Goal: Communication & Community: Participate in discussion

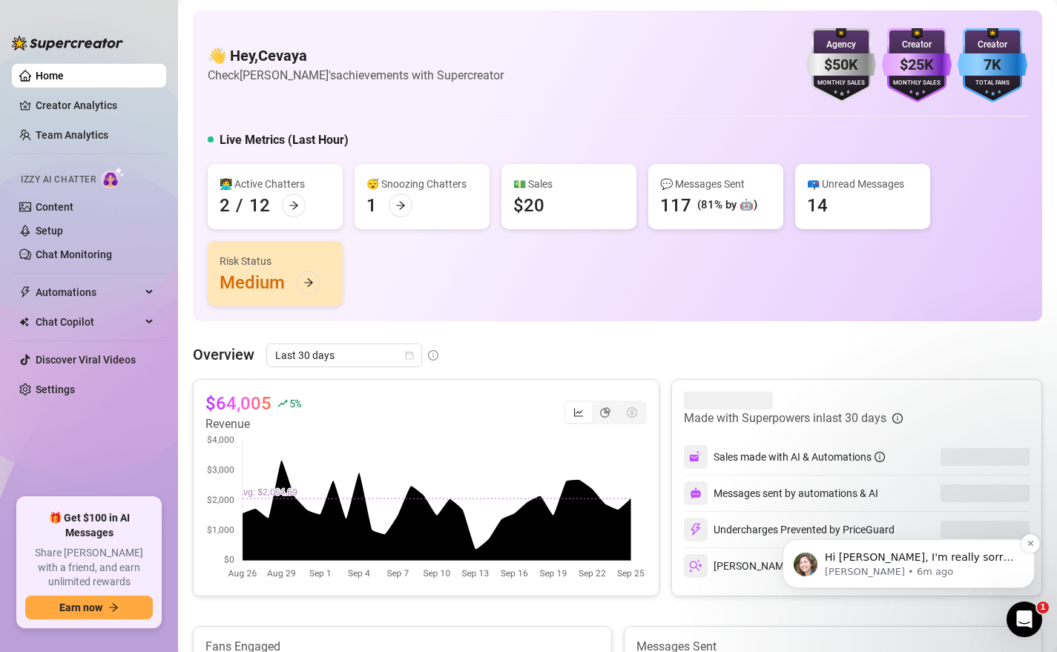
click at [907, 565] on p "Ella • 6m ago" at bounding box center [920, 571] width 191 height 13
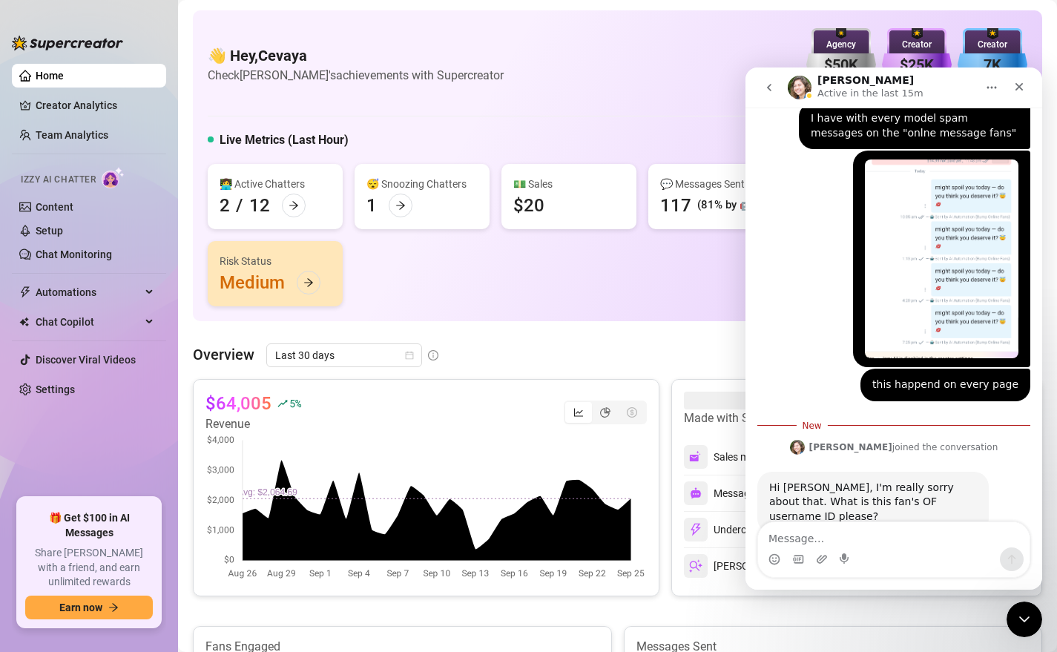
scroll to position [1192, 0]
click at [829, 540] on textarea "Message…" at bounding box center [894, 534] width 272 height 25
type textarea "It happend to a lot of models"
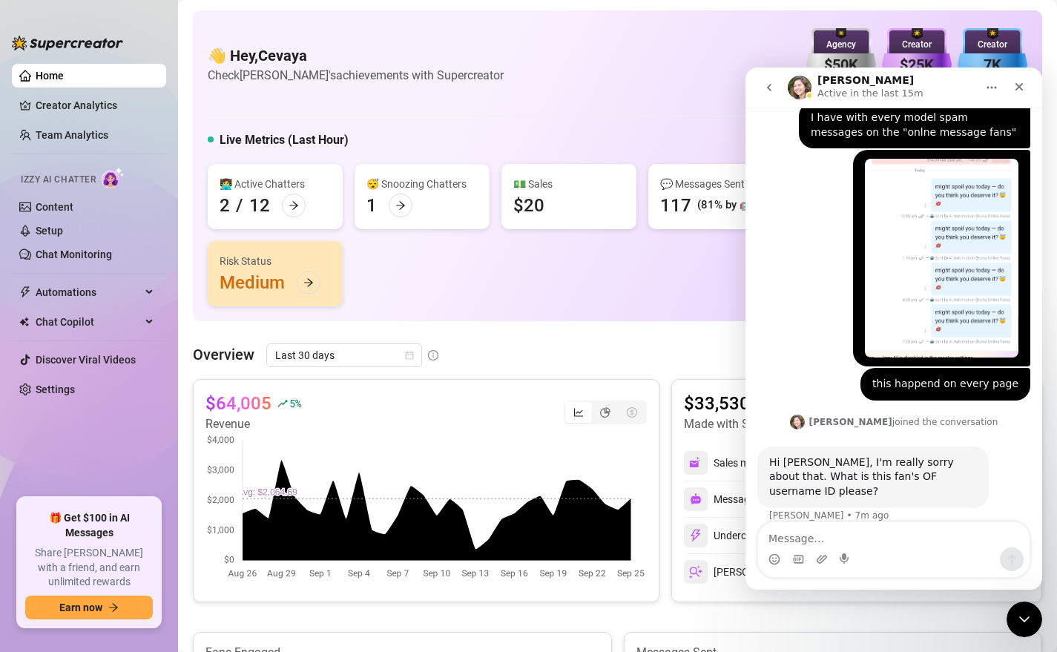
scroll to position [1211, 0]
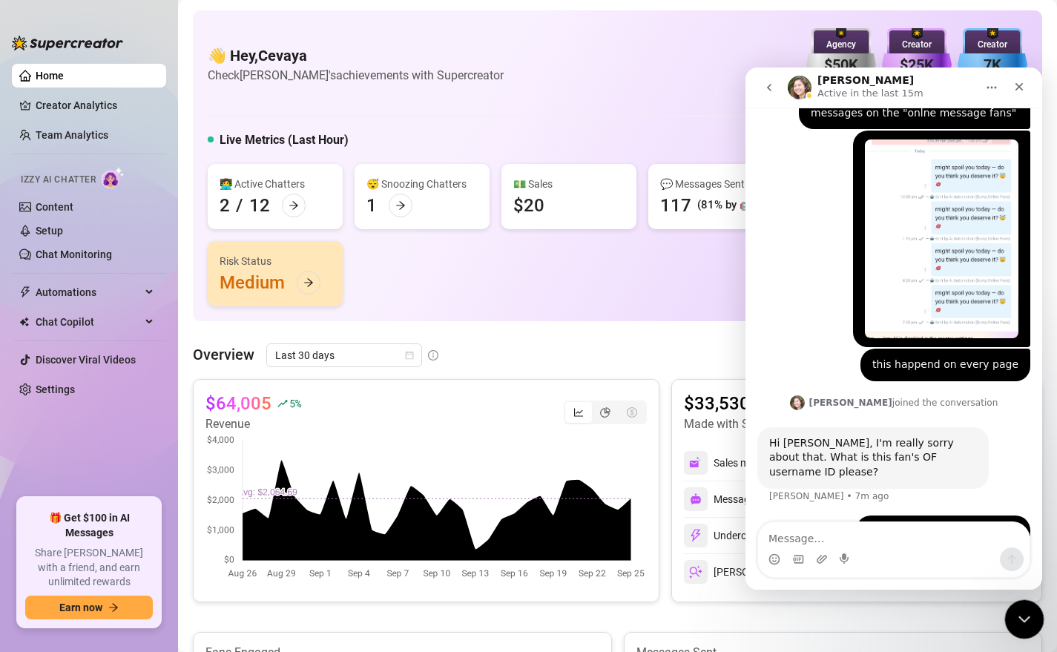
click at [1023, 622] on icon "Close Intercom Messenger" at bounding box center [1022, 617] width 18 height 18
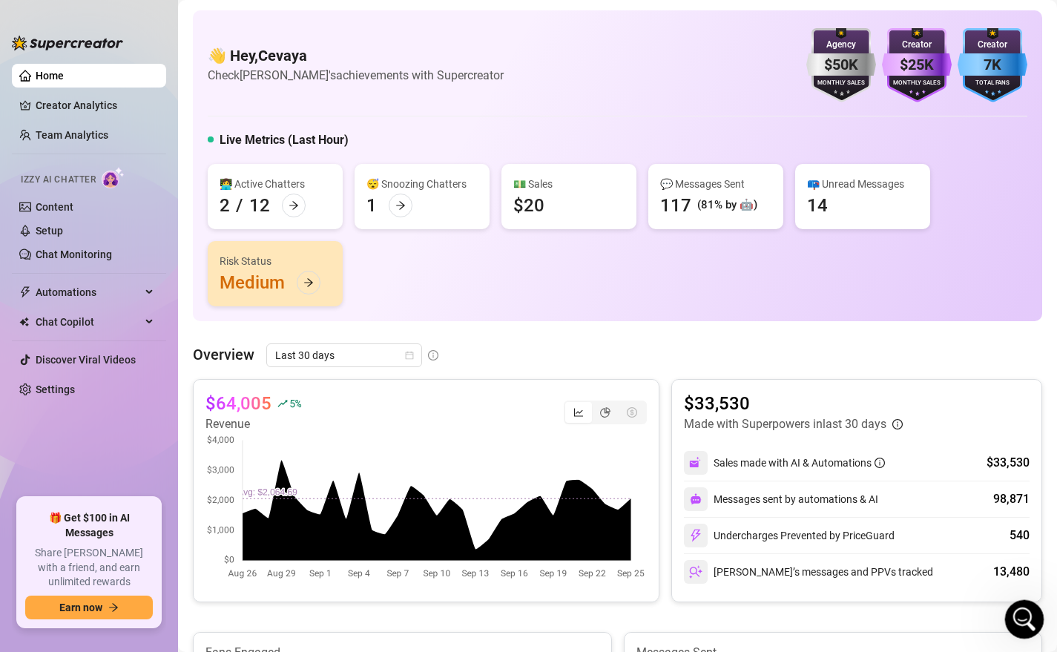
click at [1024, 625] on icon "Open Intercom Messenger" at bounding box center [1022, 617] width 24 height 24
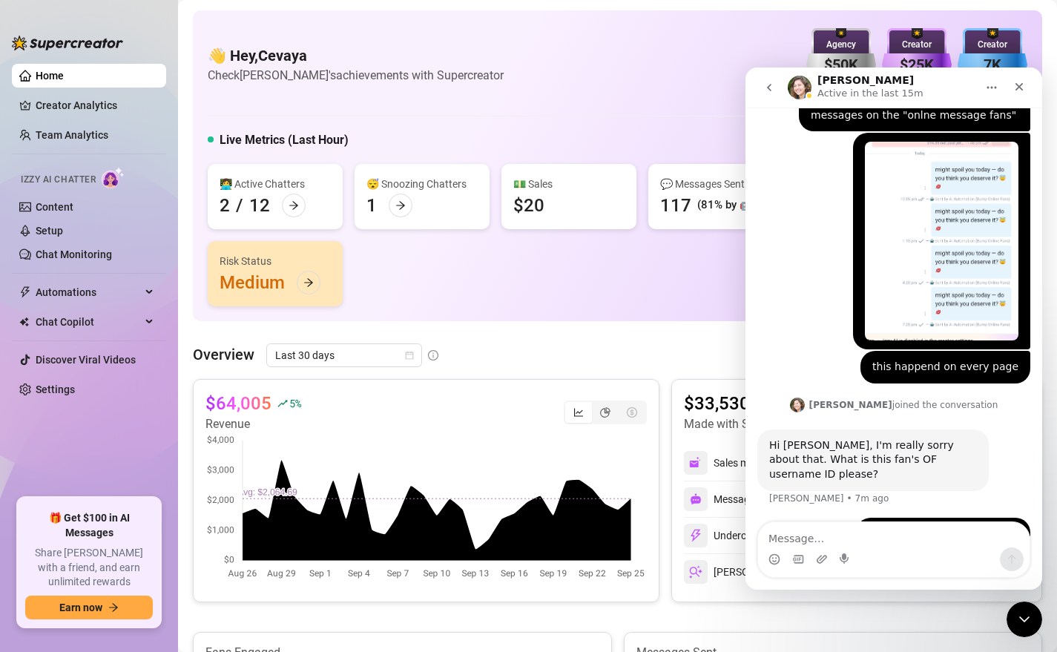
click at [868, 541] on textarea "Message…" at bounding box center [894, 534] width 272 height 25
type textarea "This screenshot is from: @noorventriglia"
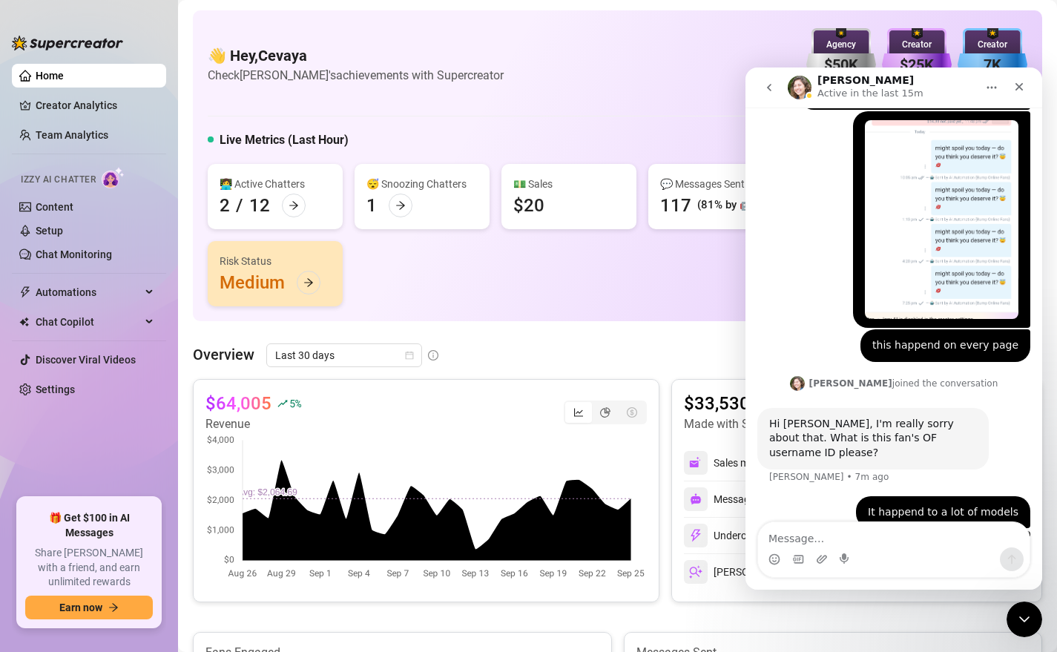
scroll to position [1246, 0]
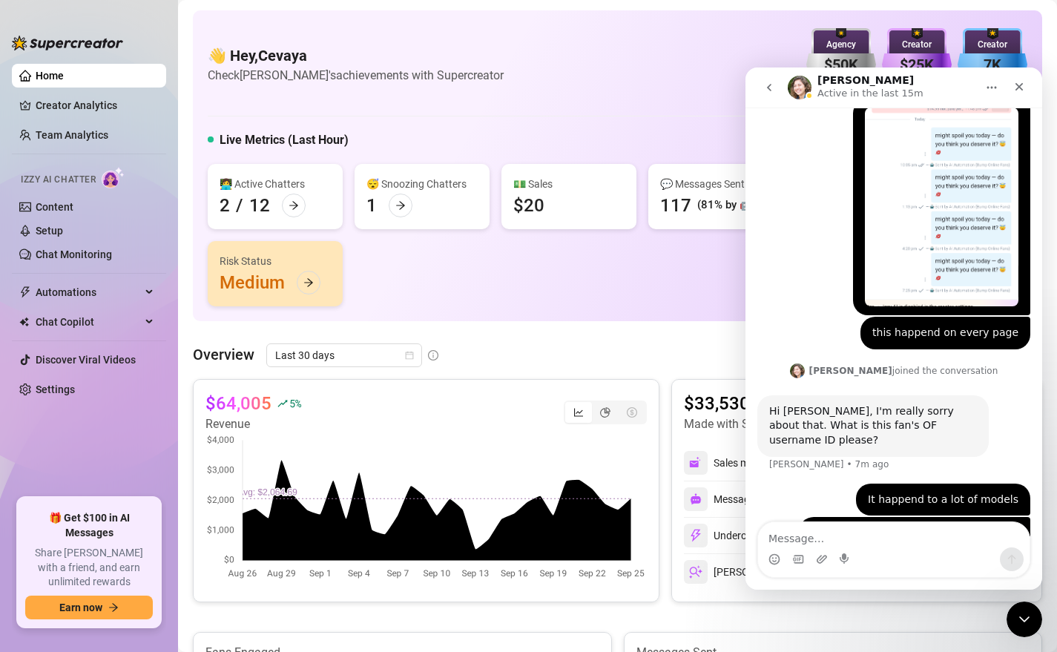
type textarea "r"
click at [803, 538] on textarea "Message…" at bounding box center [894, 534] width 272 height 25
click at [1033, 609] on div "Close Intercom Messenger" at bounding box center [1022, 617] width 36 height 36
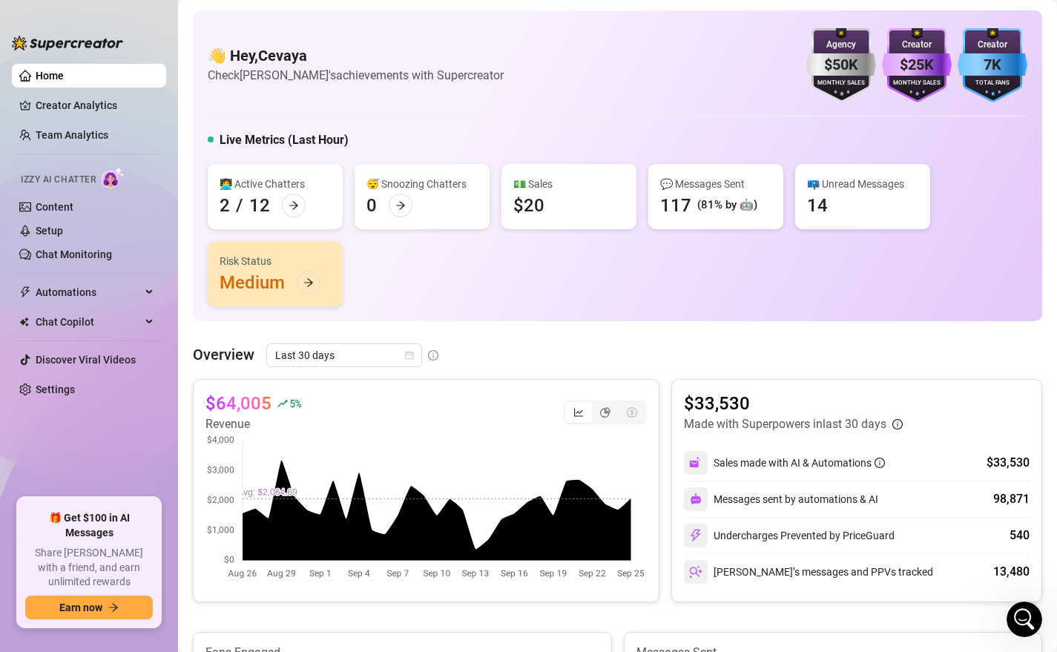
scroll to position [1334, 0]
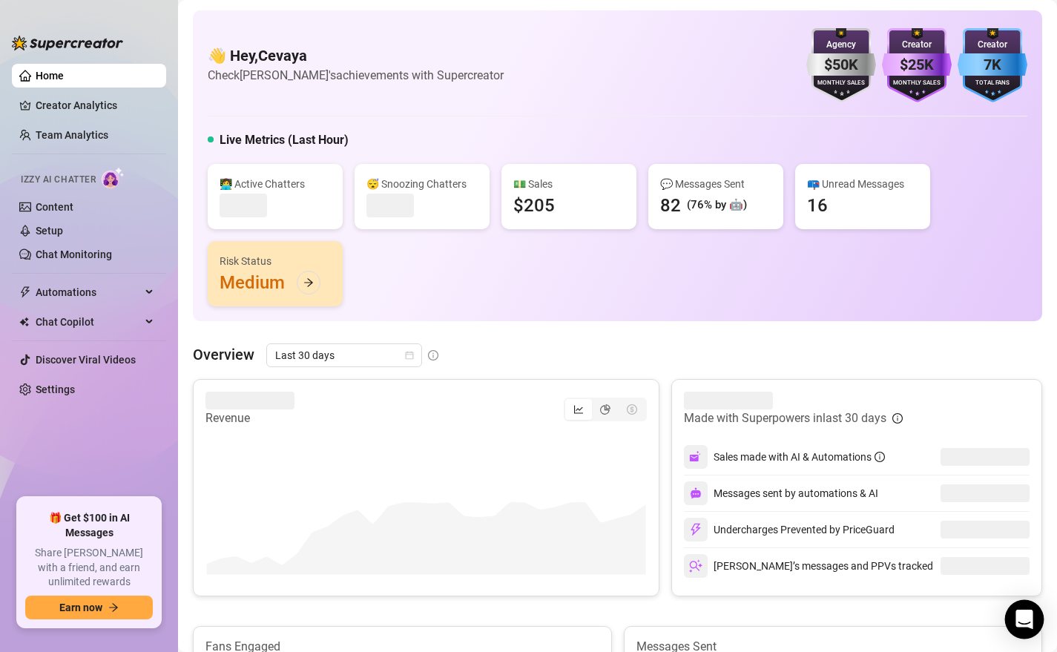
click at [1024, 608] on div "Open Intercom Messenger" at bounding box center [1024, 619] width 39 height 39
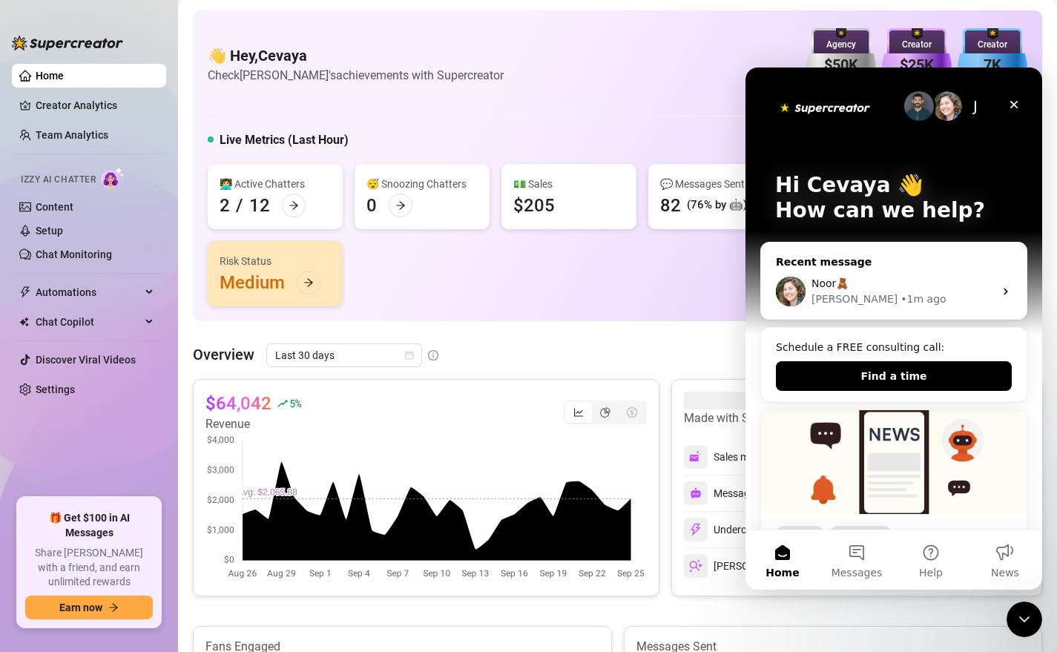
click at [838, 283] on span "Noor🧸" at bounding box center [830, 283] width 37 height 12
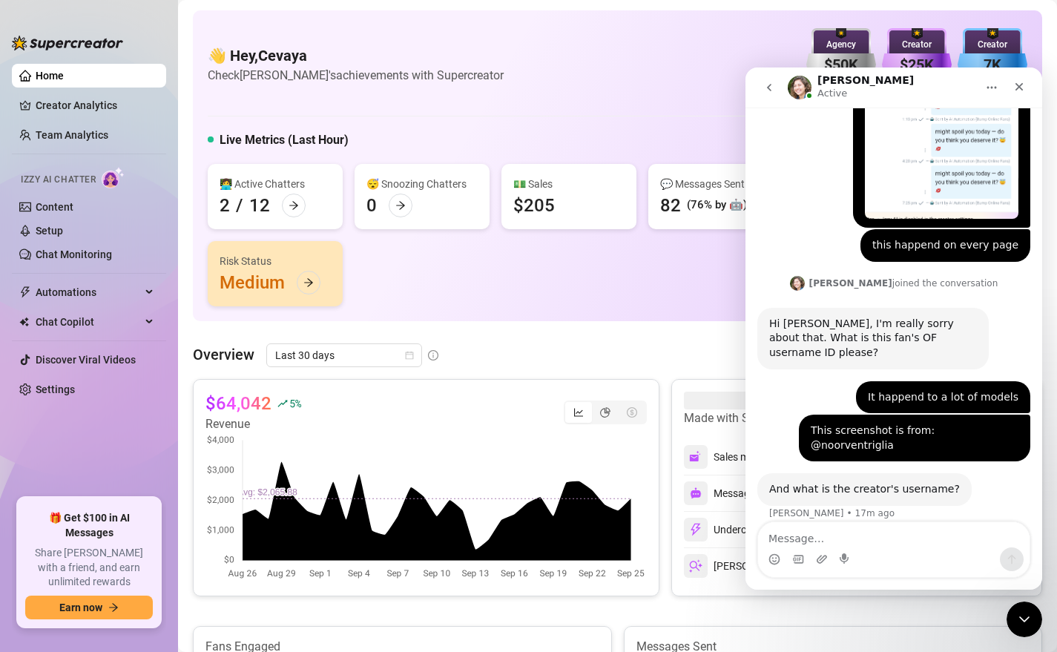
scroll to position [1334, 0]
click at [852, 539] on textarea "Message…" at bounding box center [894, 534] width 272 height 25
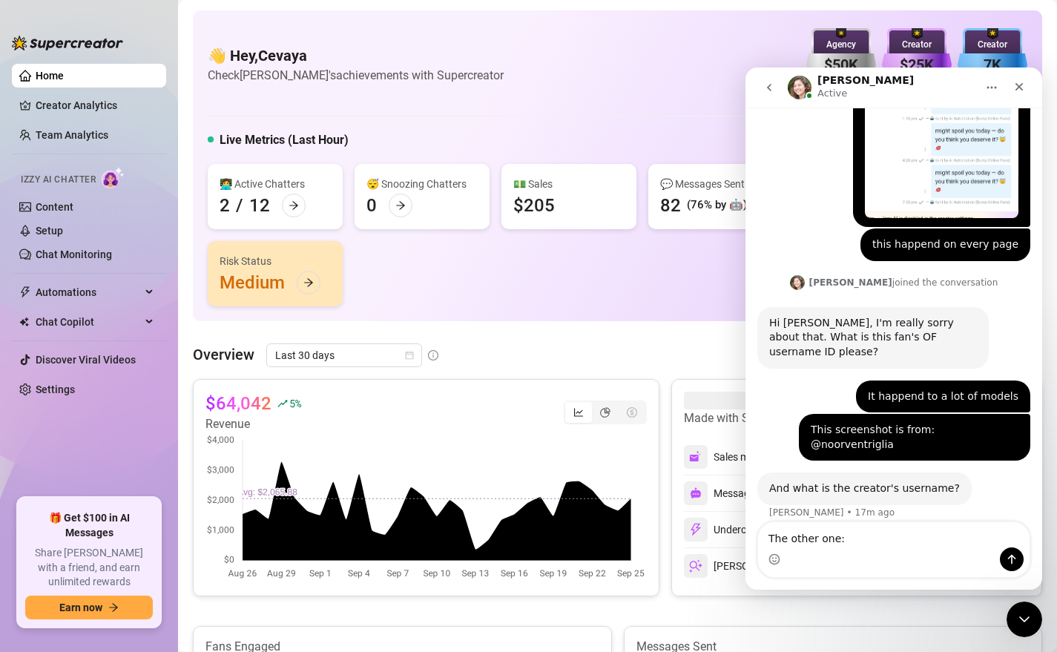
type textarea "The other one: Tokyo Hai"
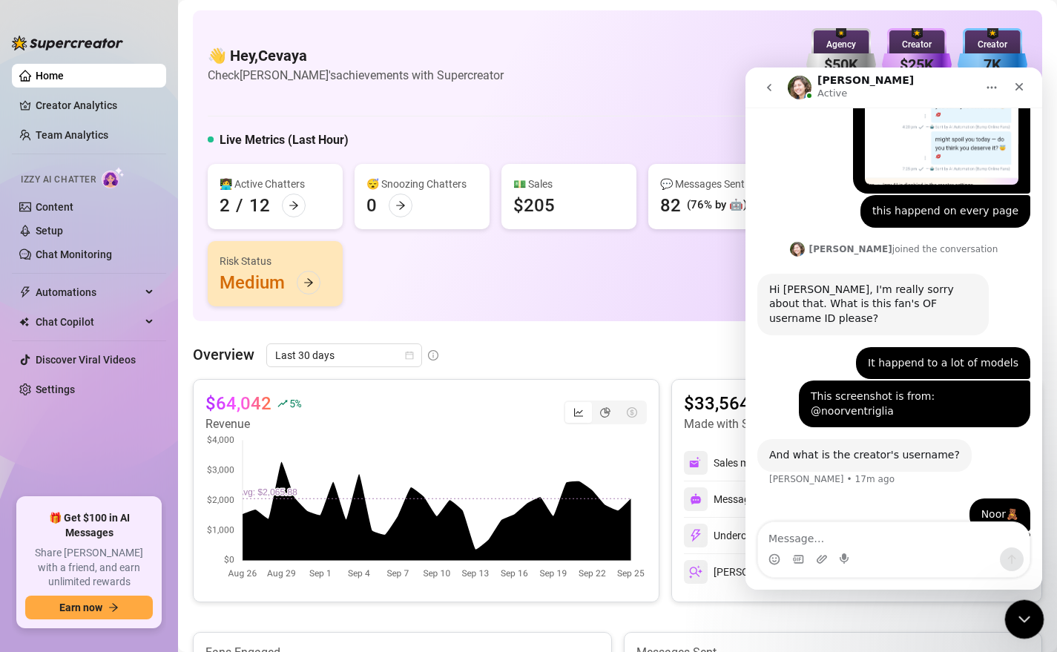
click at [1029, 614] on icon "Close Intercom Messenger" at bounding box center [1022, 617] width 18 height 18
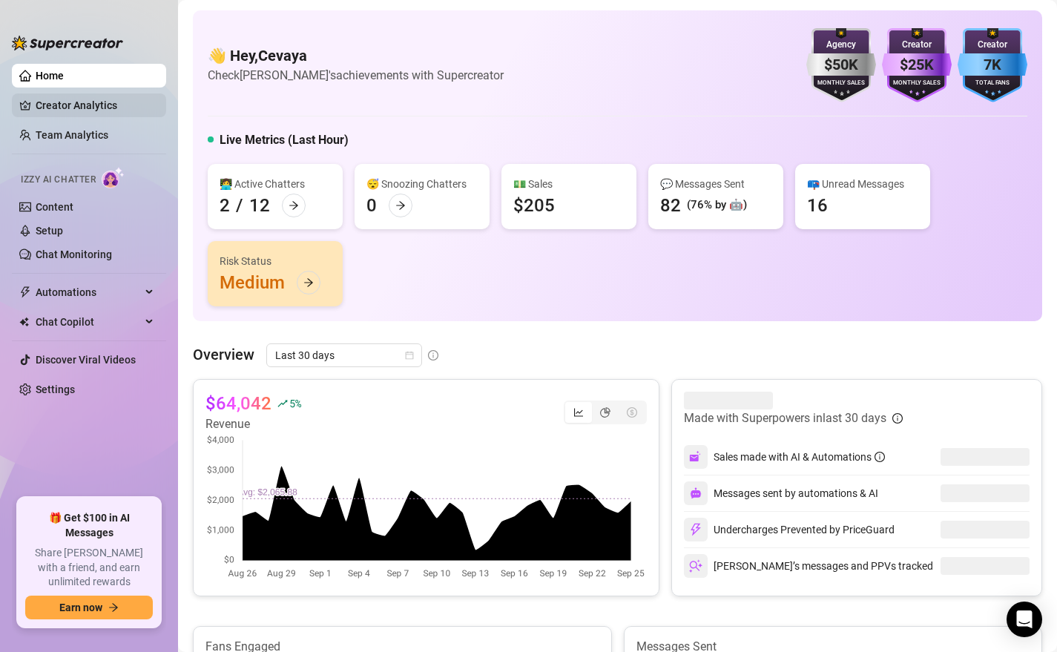
click at [92, 104] on link "Creator Analytics" at bounding box center [95, 105] width 119 height 24
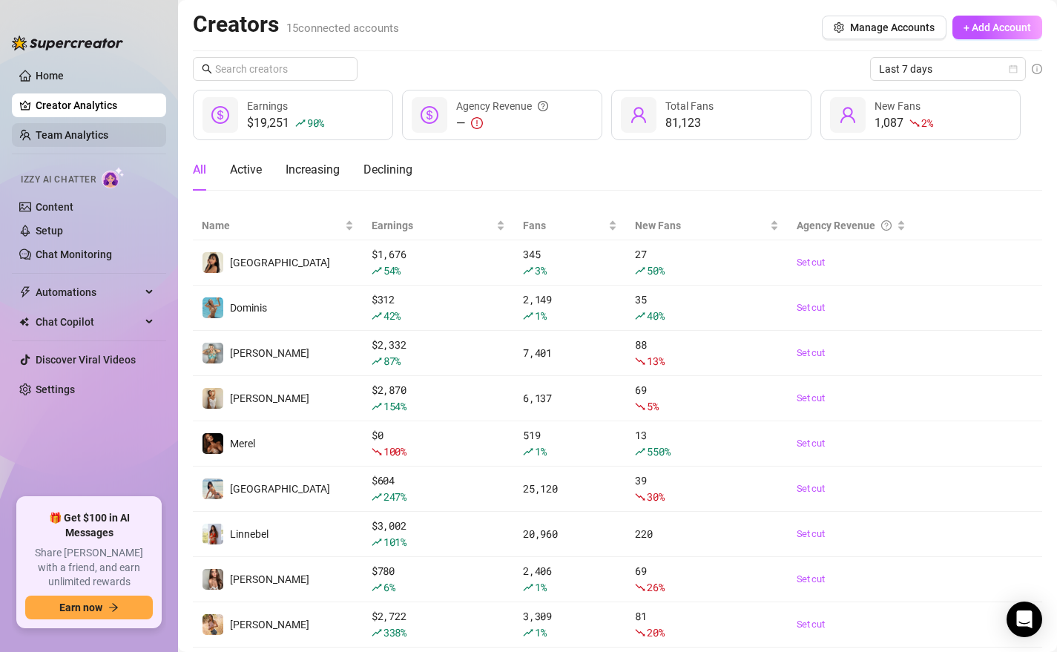
click at [68, 129] on link "Team Analytics" at bounding box center [72, 135] width 73 height 12
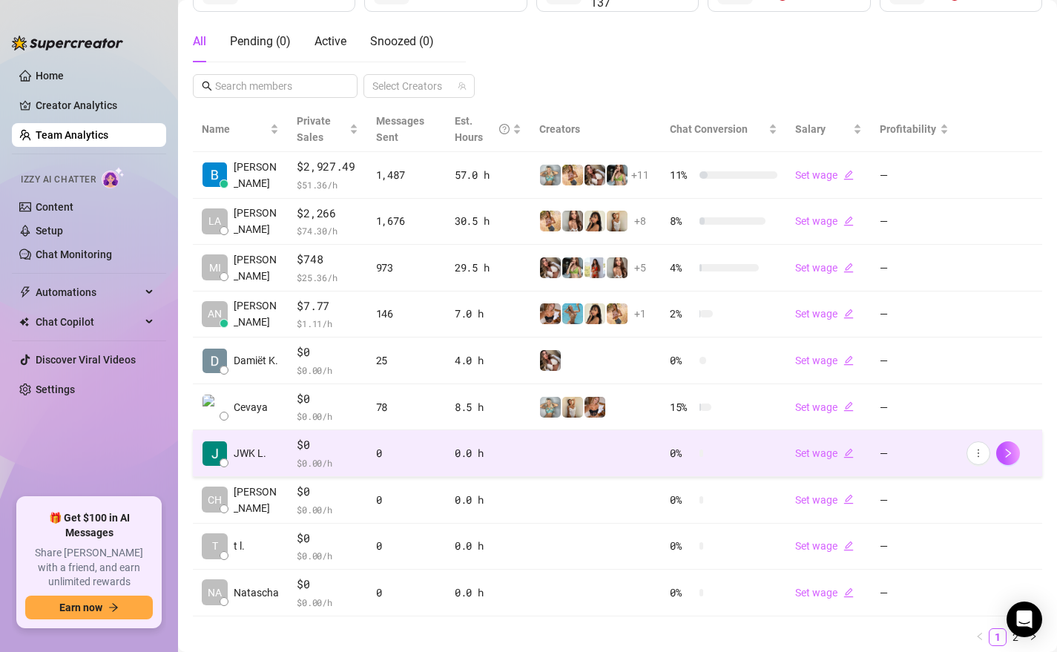
scroll to position [246, 0]
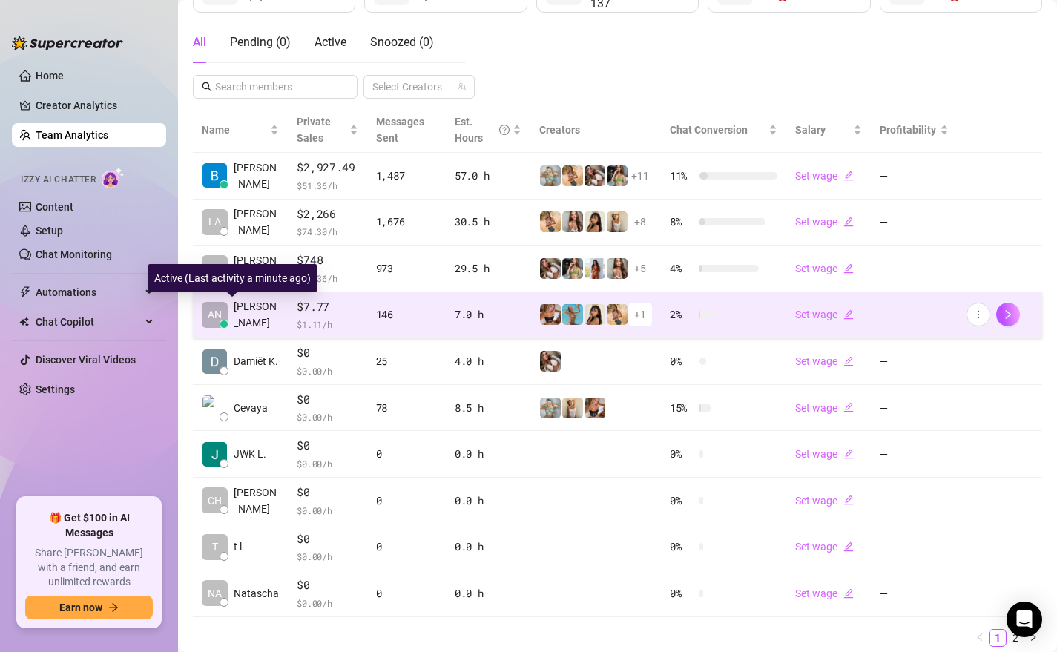
click at [255, 318] on span "Ana R." at bounding box center [256, 314] width 45 height 33
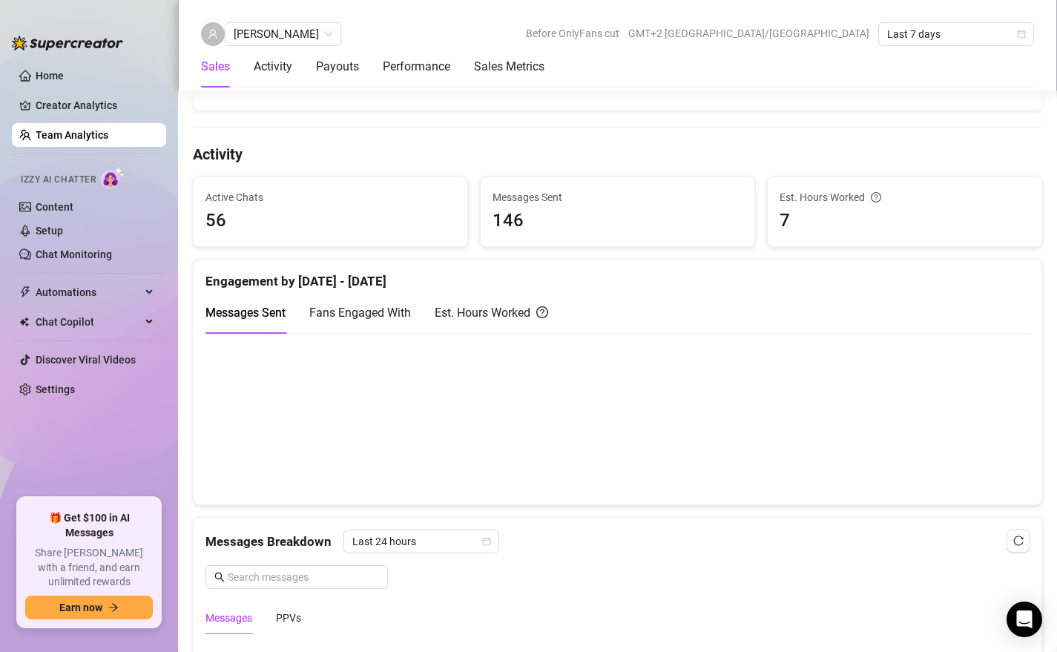
scroll to position [420, 0]
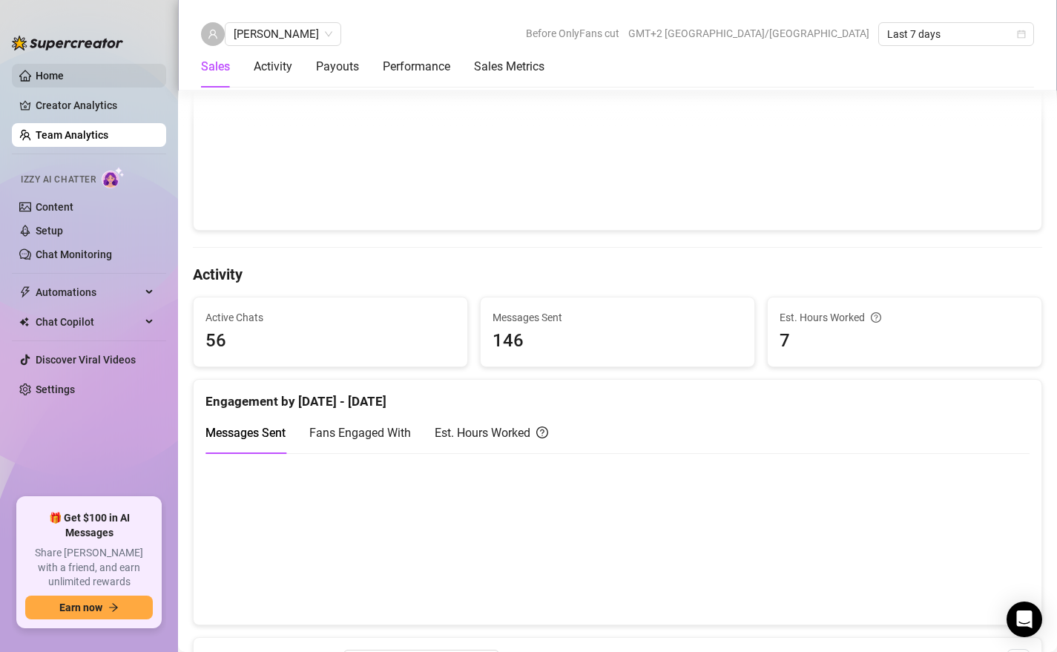
click at [42, 70] on link "Home" at bounding box center [50, 76] width 28 height 12
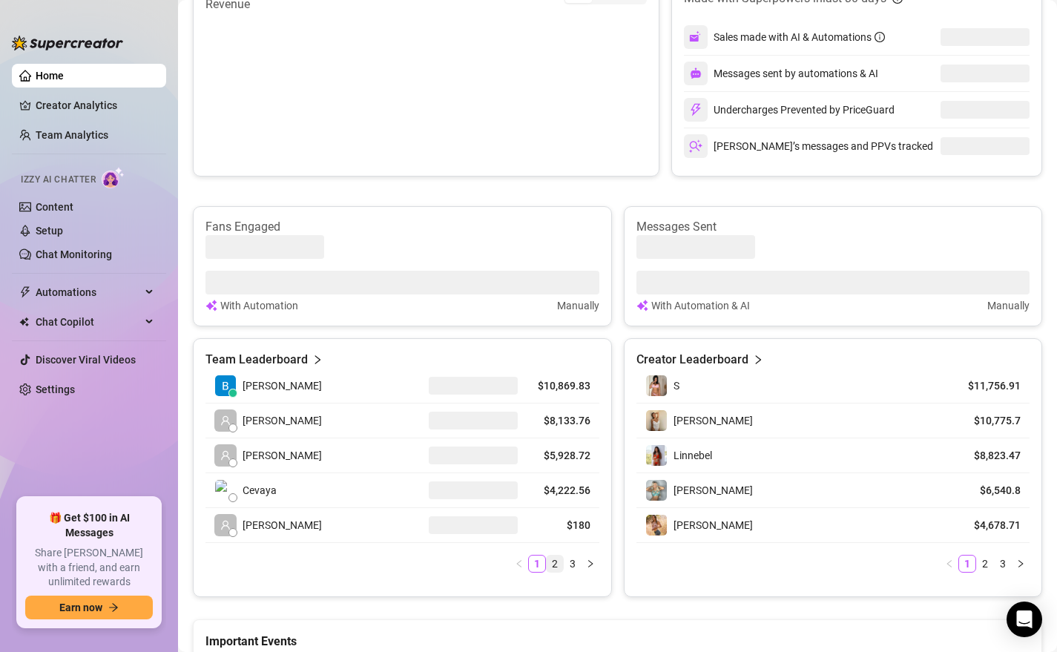
click at [556, 565] on link "2" at bounding box center [555, 564] width 16 height 16
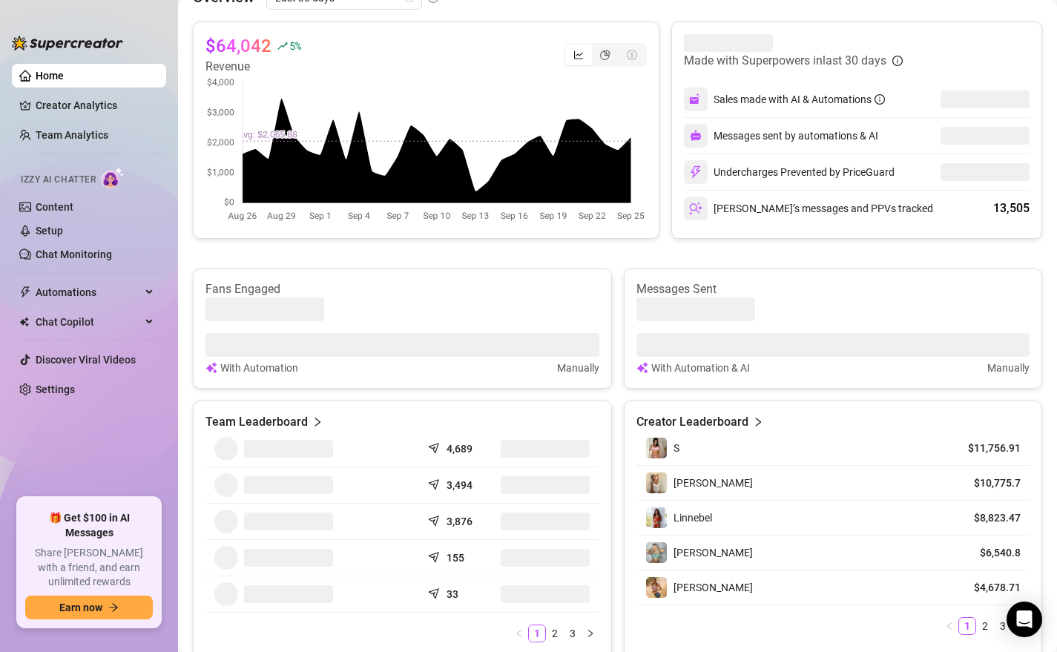
scroll to position [455, 0]
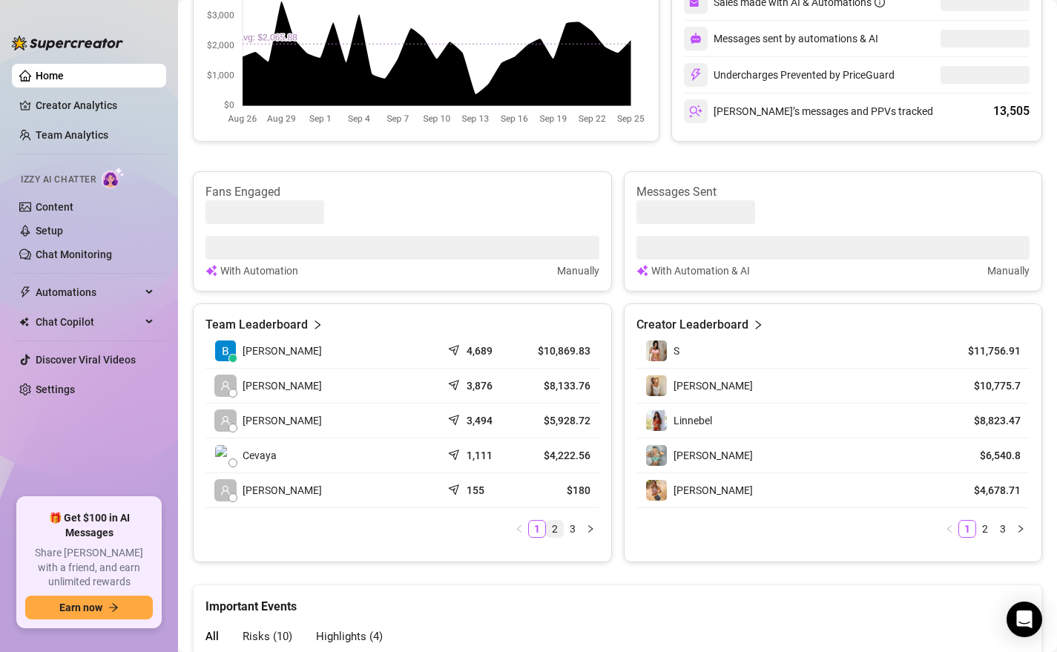
click at [554, 533] on link "2" at bounding box center [555, 529] width 16 height 16
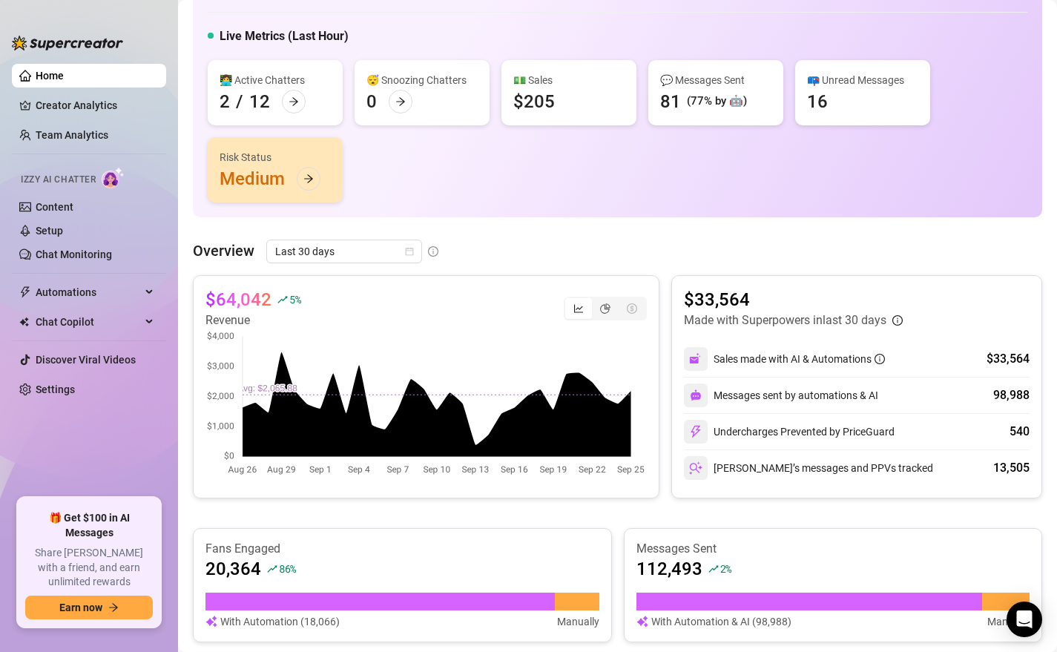
scroll to position [21, 0]
